Goal: Task Accomplishment & Management: Manage account settings

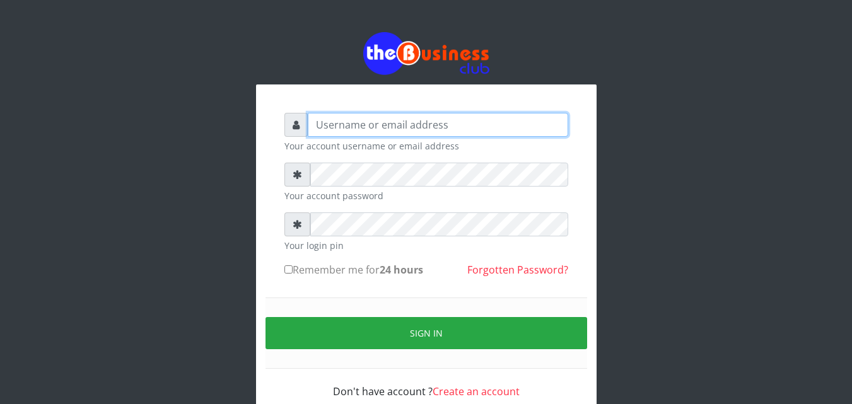
click at [433, 128] on input "text" at bounding box center [438, 125] width 261 height 24
type input "omodaraoluwabukola7@gmail.com"
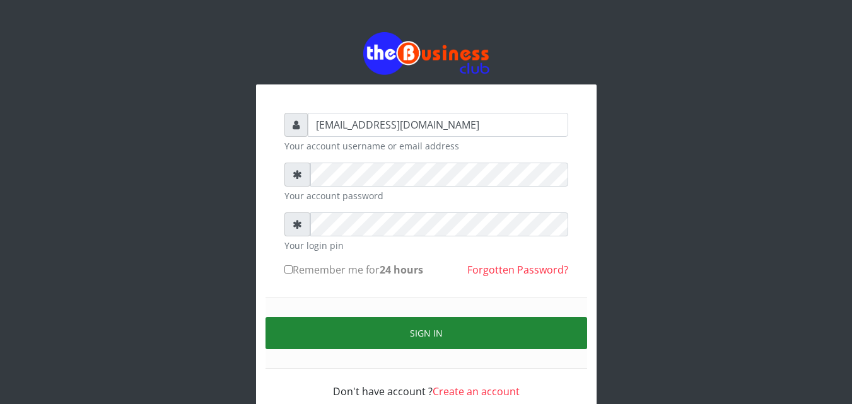
click at [422, 334] on button "Sign in" at bounding box center [427, 333] width 322 height 32
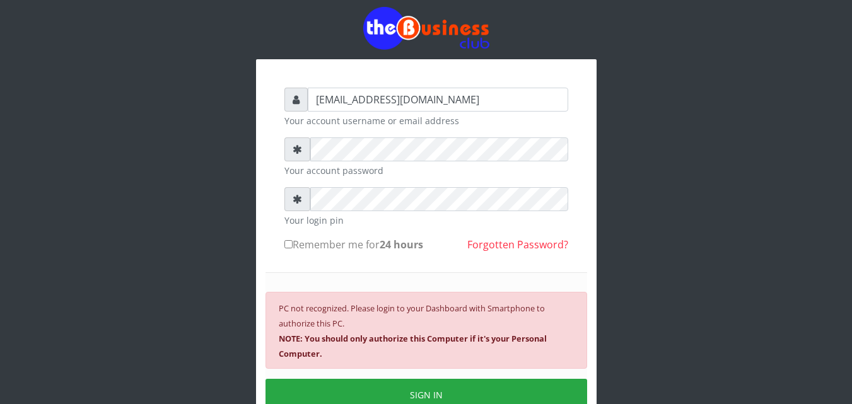
scroll to position [76, 0]
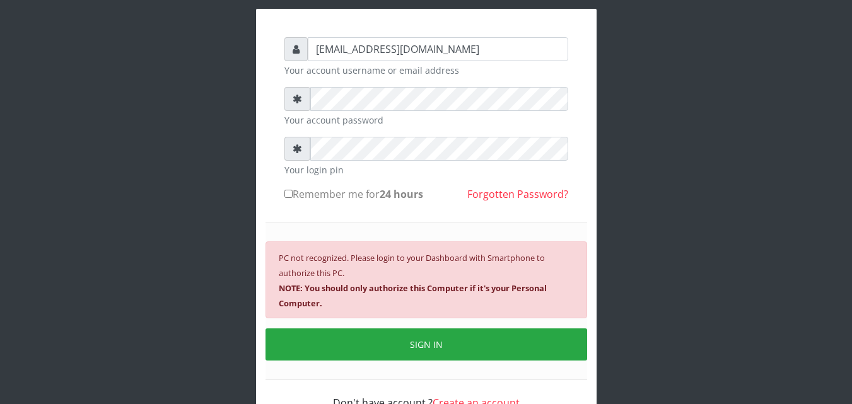
click at [484, 340] on button "SIGN IN" at bounding box center [427, 345] width 322 height 32
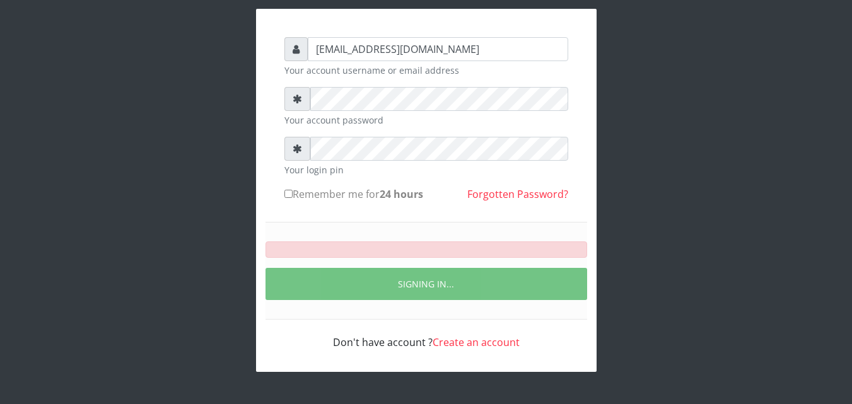
click at [379, 346] on div "Don't have account ? Create an account" at bounding box center [427, 335] width 284 height 30
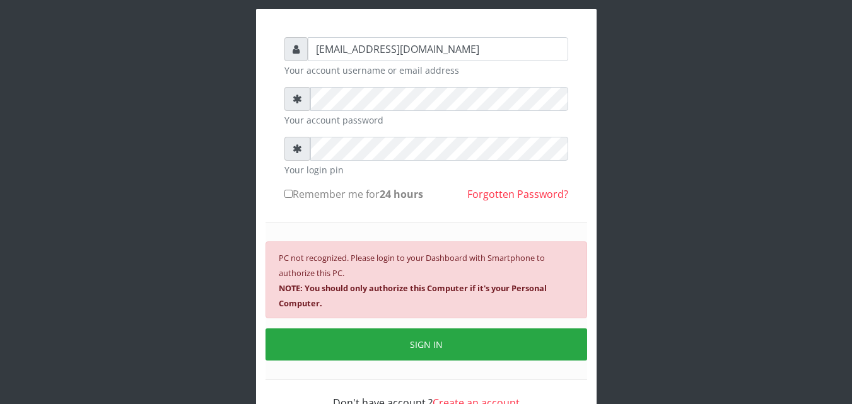
click at [380, 346] on button "SIGN IN" at bounding box center [427, 345] width 322 height 32
click at [144, 116] on div "omodaraoluwabukola7@gmail.com Your account username or email address Your accou…" at bounding box center [426, 194] width 719 height 541
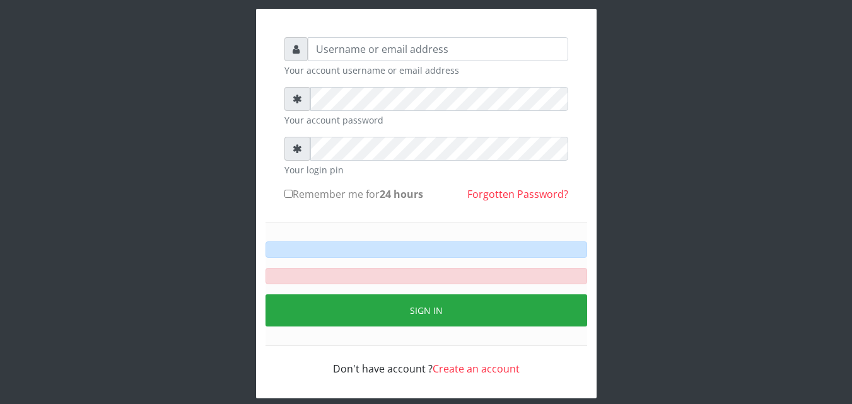
scroll to position [49, 0]
